Goal: Information Seeking & Learning: Check status

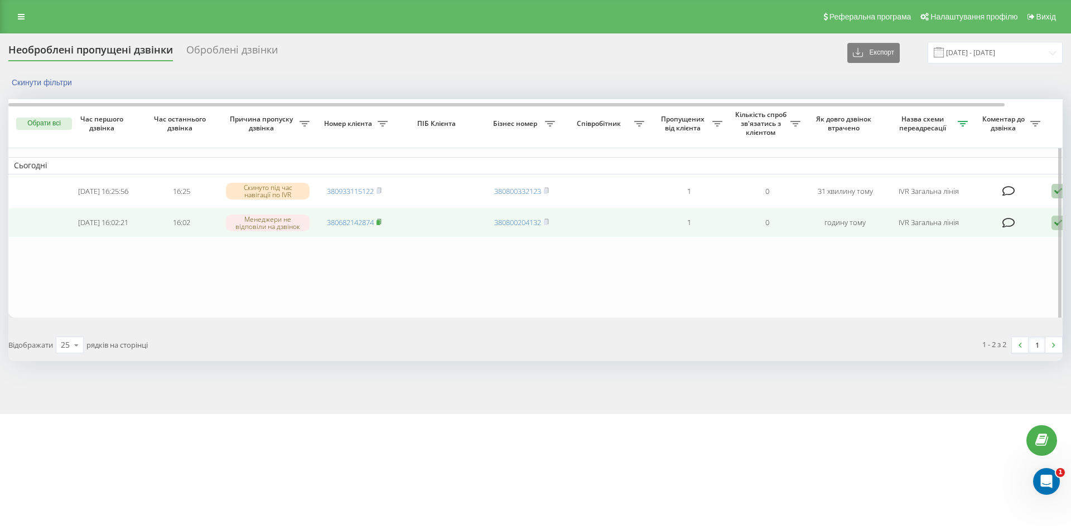
click at [381, 224] on icon at bounding box center [378, 222] width 5 height 7
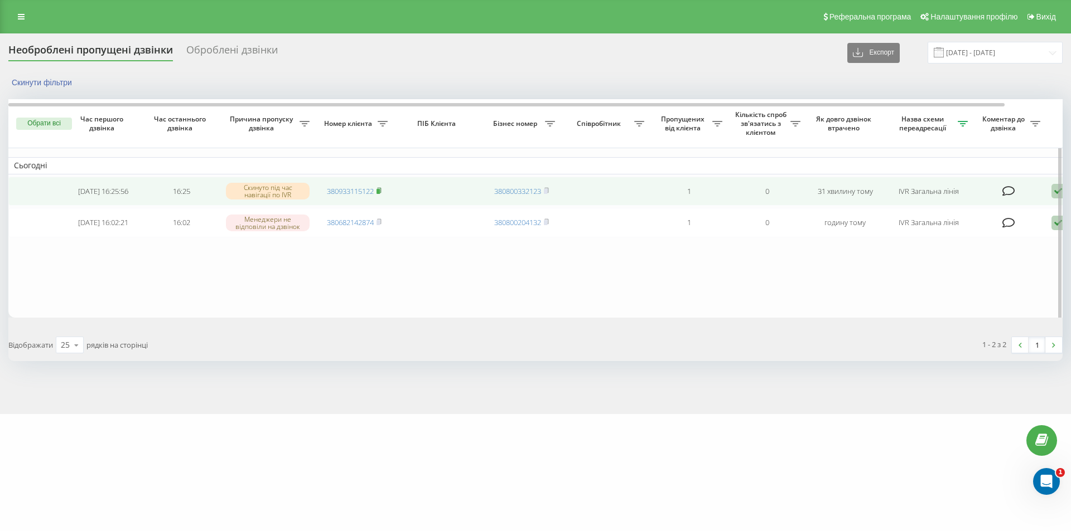
click at [381, 192] on icon at bounding box center [378, 190] width 5 height 7
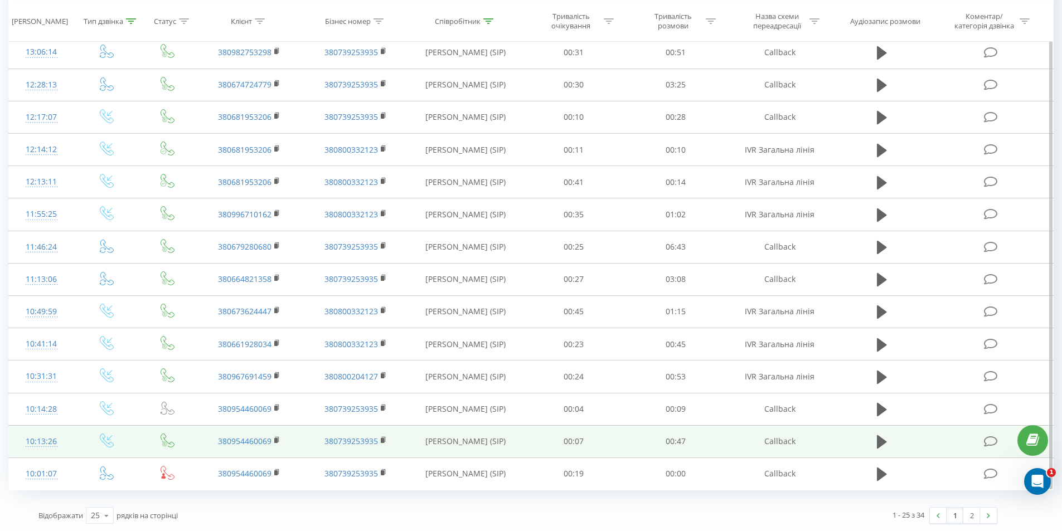
scroll to position [488, 0]
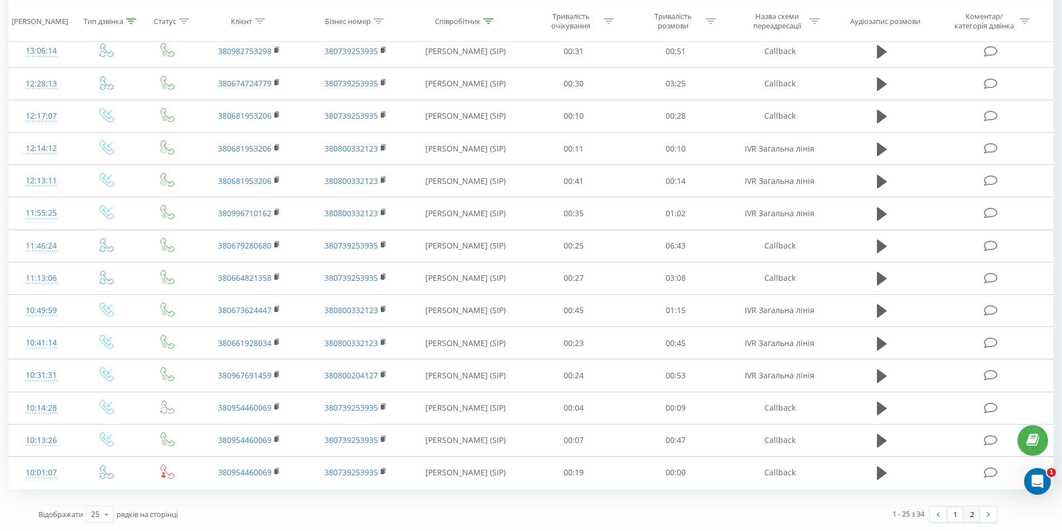
click at [974, 515] on link "2" at bounding box center [972, 515] width 17 height 16
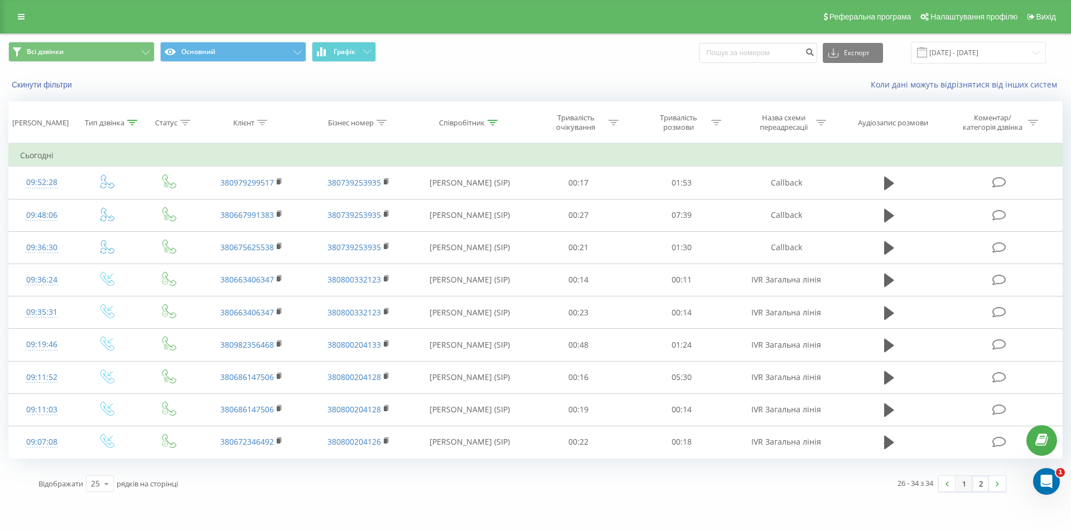
click at [967, 483] on link "1" at bounding box center [963, 484] width 17 height 16
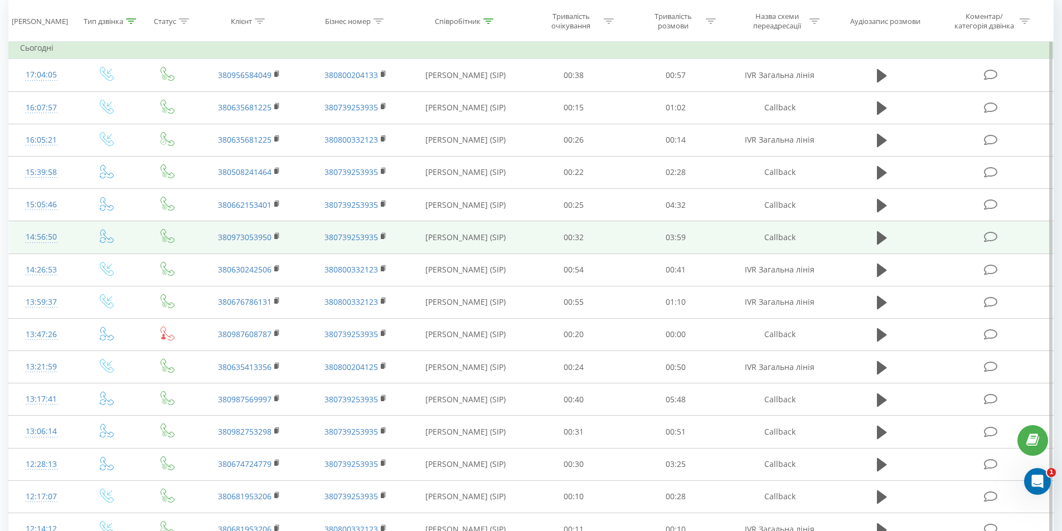
scroll to position [98, 0]
